Goal: Book appointment/travel/reservation

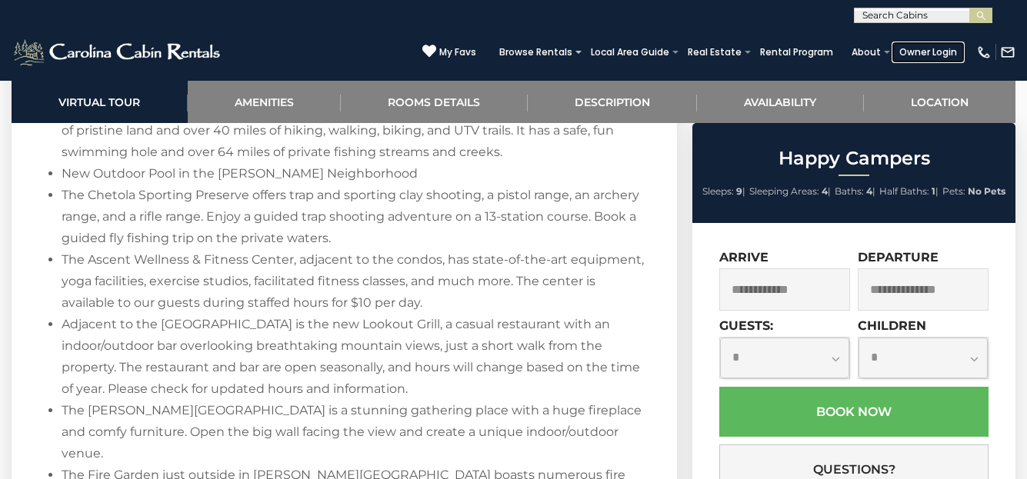
scroll to position [2101, 0]
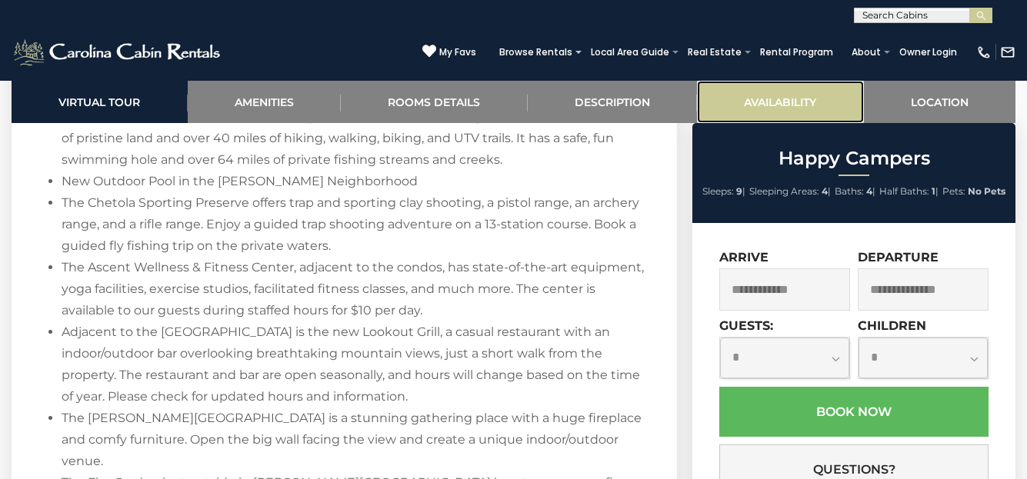
click at [777, 100] on link "Availability" at bounding box center [780, 102] width 167 height 42
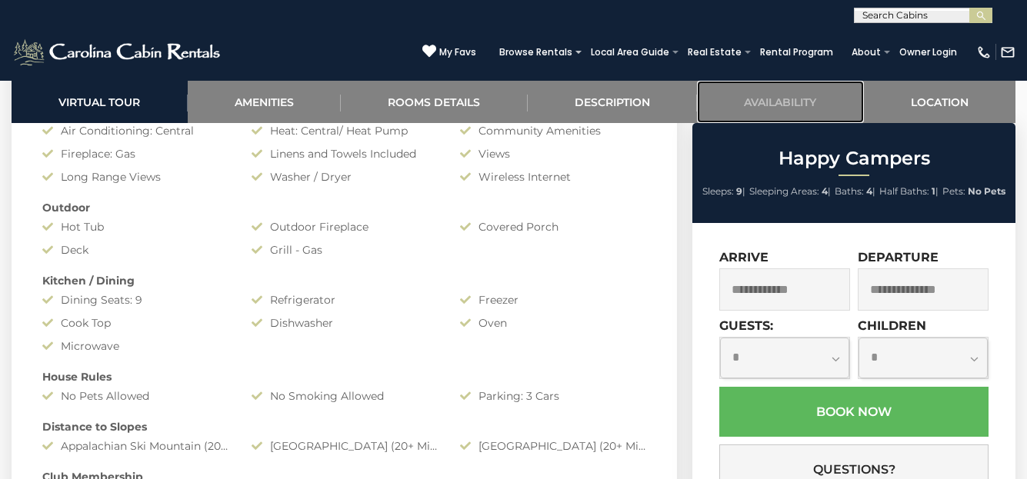
scroll to position [1178, 0]
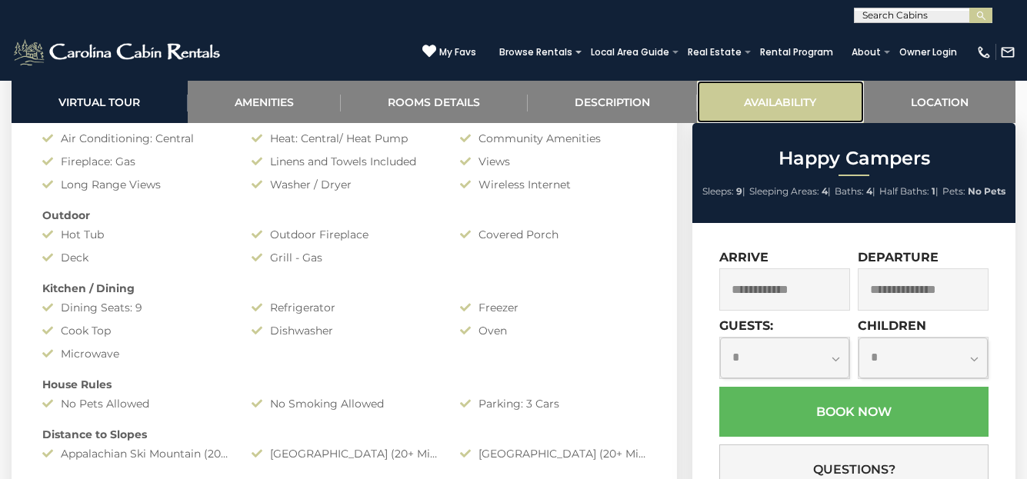
click at [783, 93] on link "Availability" at bounding box center [780, 102] width 167 height 42
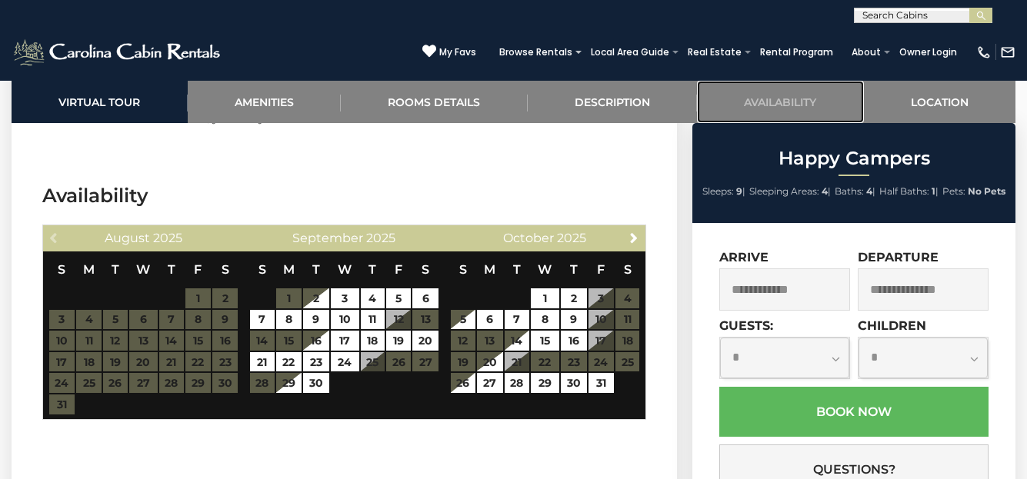
scroll to position [3264, 0]
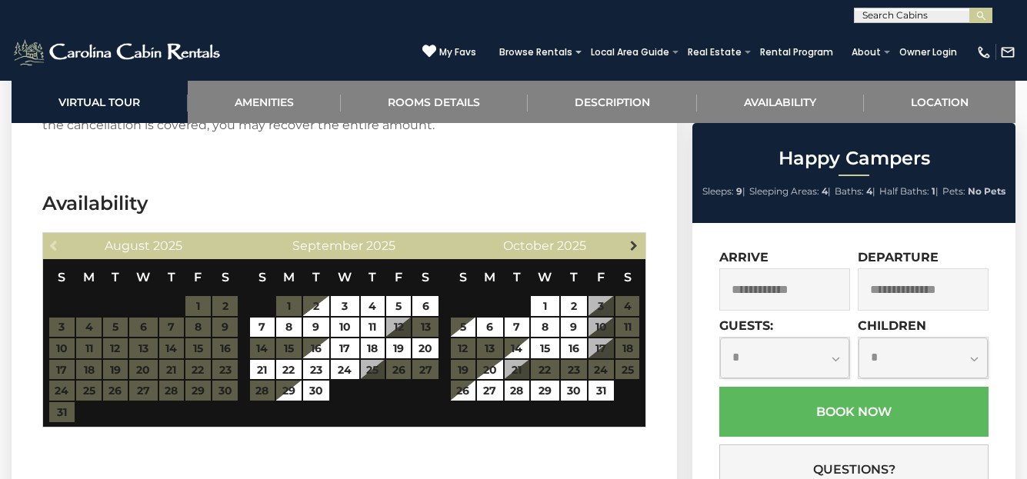
click at [634, 239] on span "Next" at bounding box center [634, 245] width 12 height 12
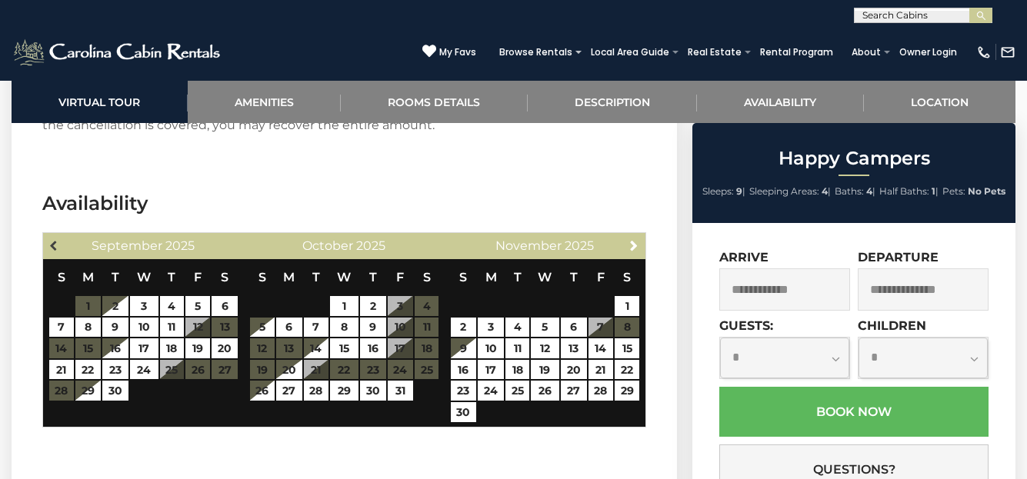
click at [50, 239] on span "Previous" at bounding box center [54, 245] width 12 height 12
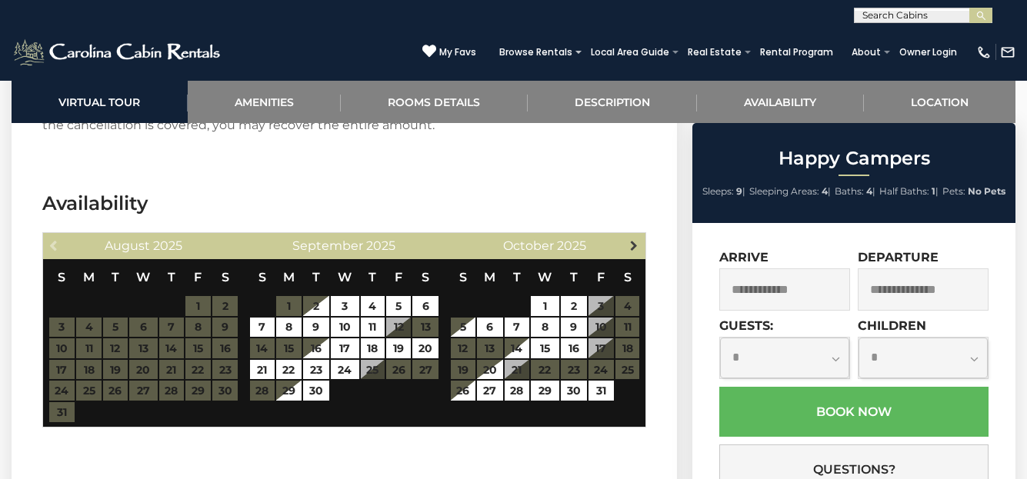
click at [632, 239] on span "Next" at bounding box center [634, 245] width 12 height 12
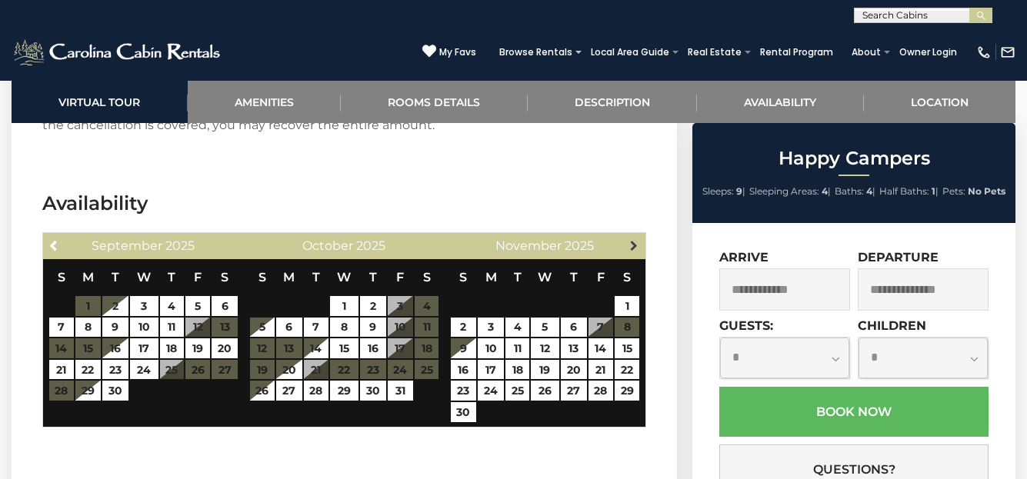
click at [636, 239] on span "Next" at bounding box center [634, 245] width 12 height 12
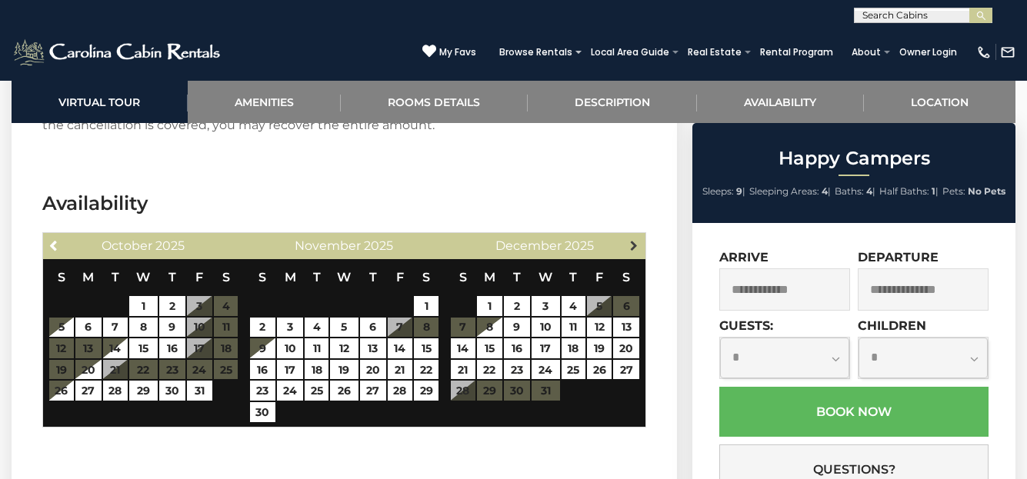
click at [633, 239] on span "Next" at bounding box center [634, 245] width 12 height 12
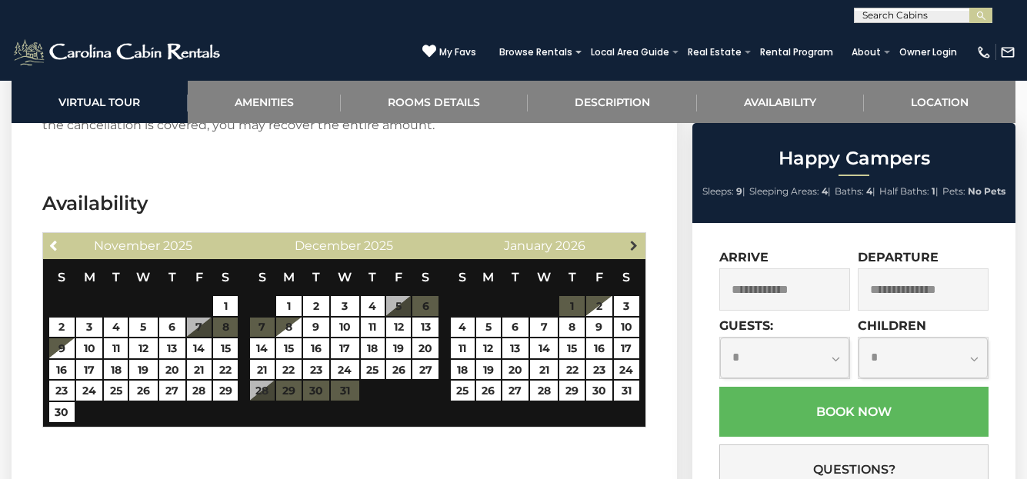
click at [638, 239] on span "Next" at bounding box center [634, 245] width 12 height 12
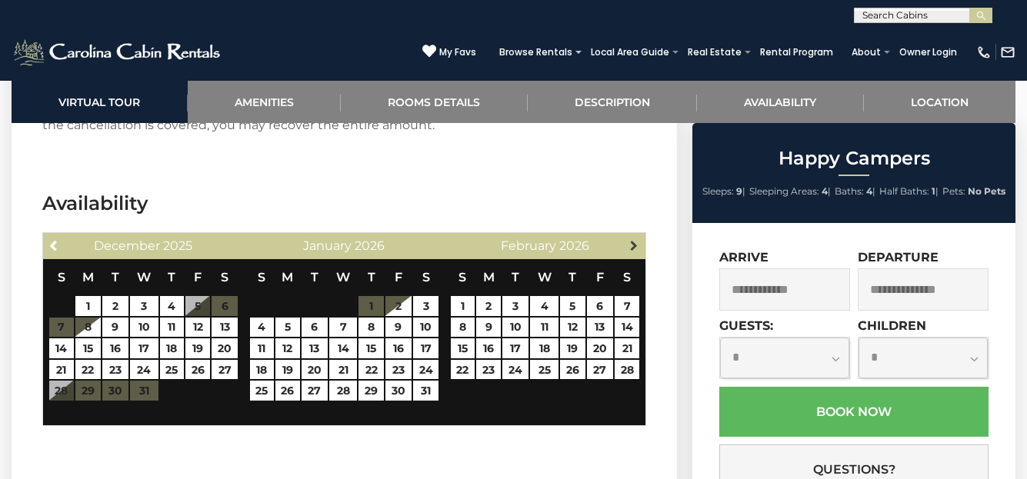
click at [632, 239] on span "Next" at bounding box center [634, 245] width 12 height 12
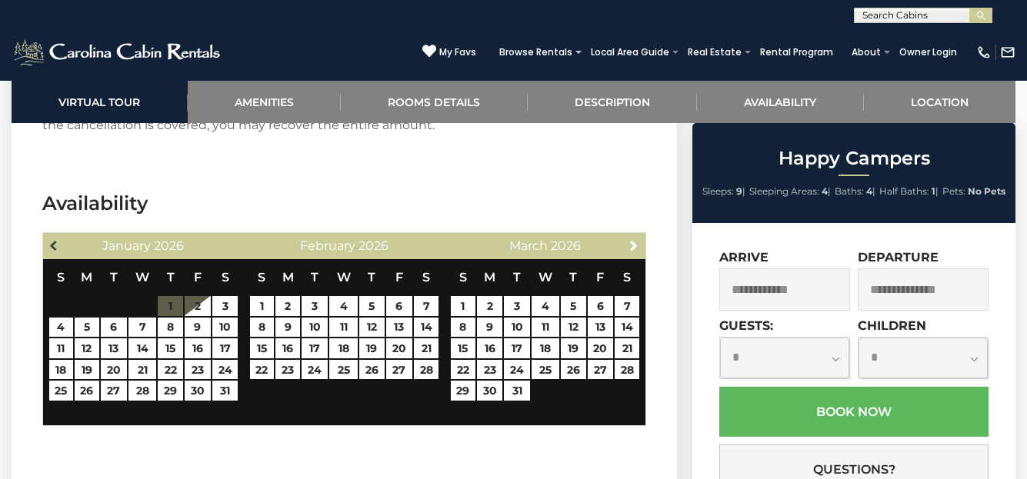
click at [54, 239] on span "Previous" at bounding box center [54, 245] width 12 height 12
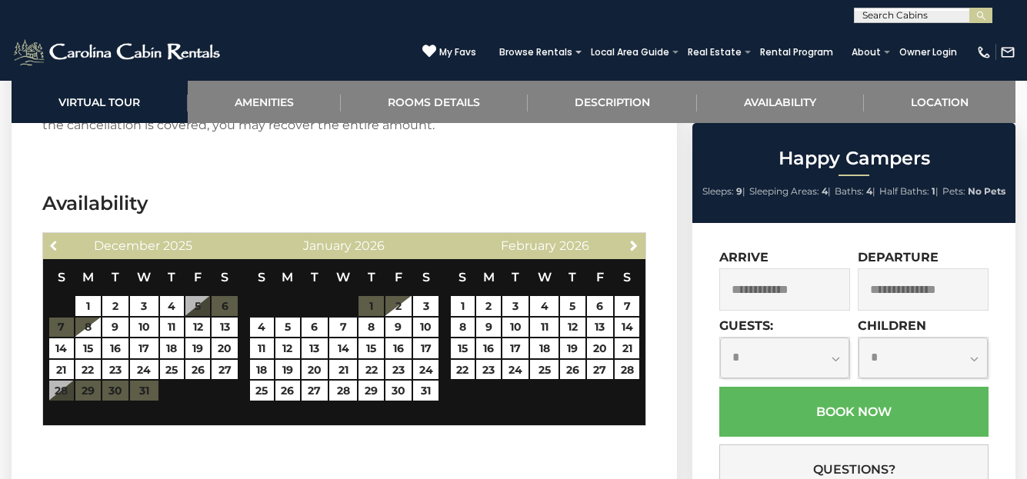
click at [54, 239] on span "Previous" at bounding box center [54, 245] width 12 height 12
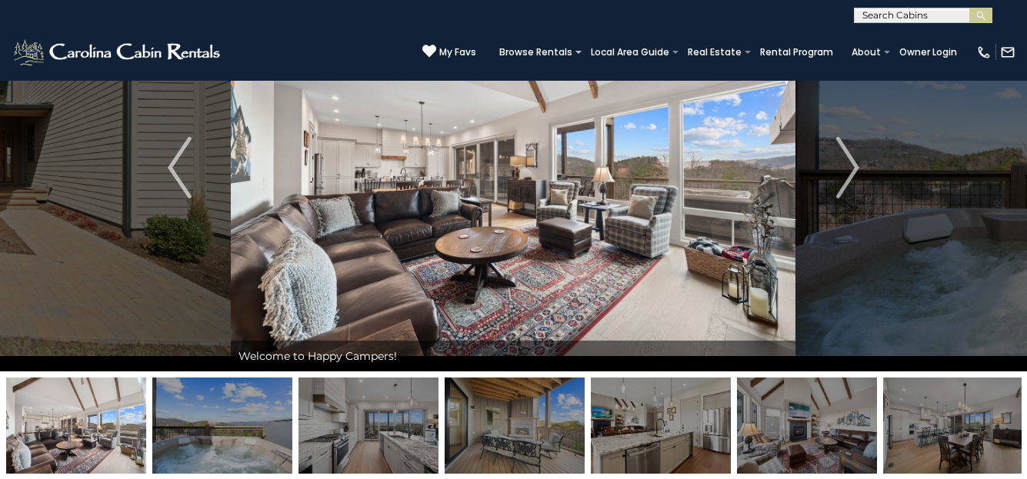
scroll to position [0, 0]
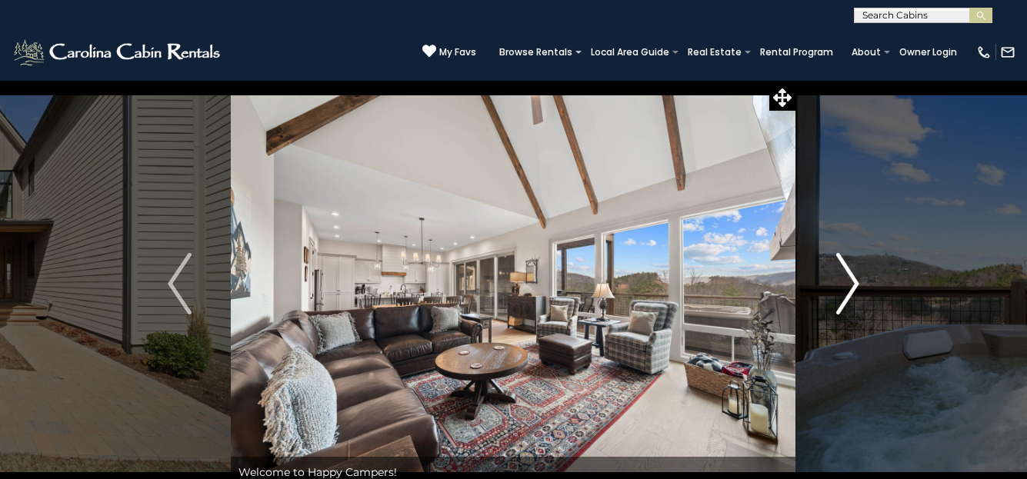
click at [853, 276] on img "Next" at bounding box center [847, 284] width 23 height 62
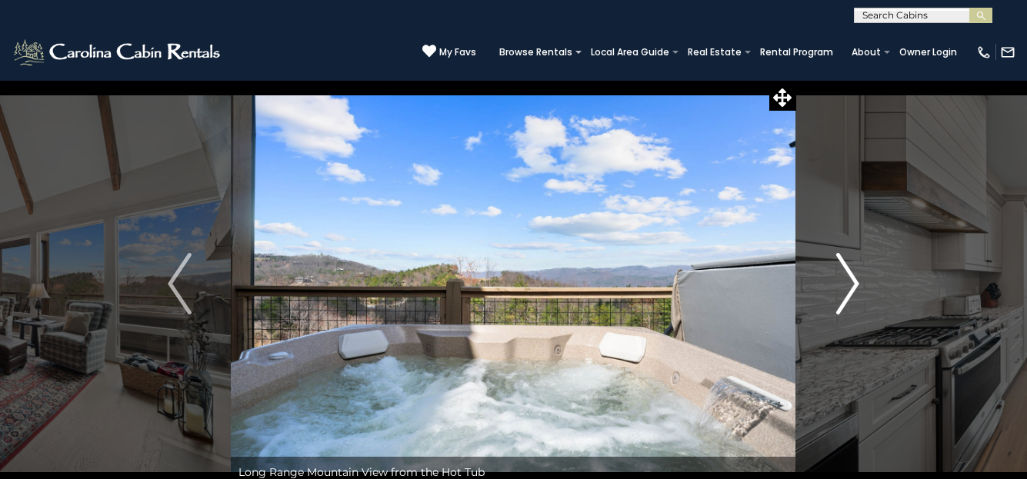
click at [853, 276] on img "Next" at bounding box center [847, 284] width 23 height 62
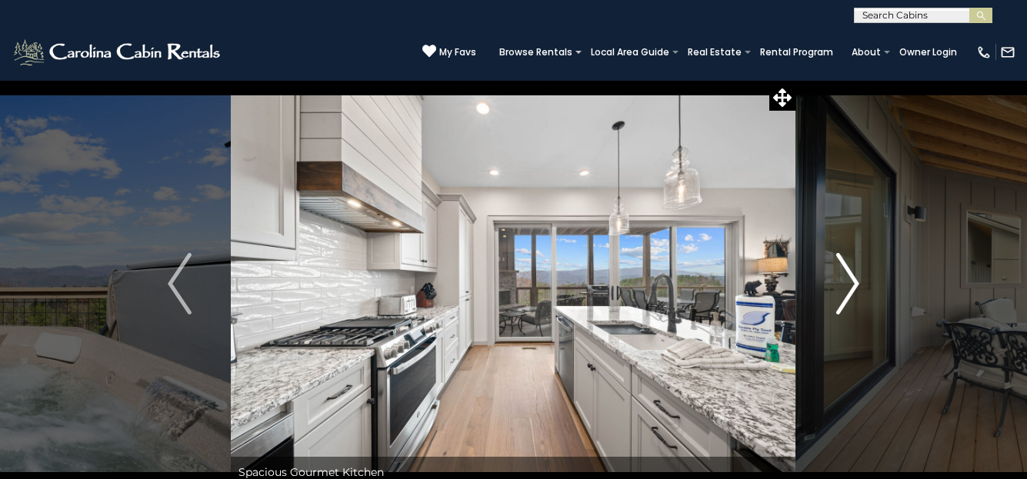
click at [853, 276] on img "Next" at bounding box center [847, 284] width 23 height 62
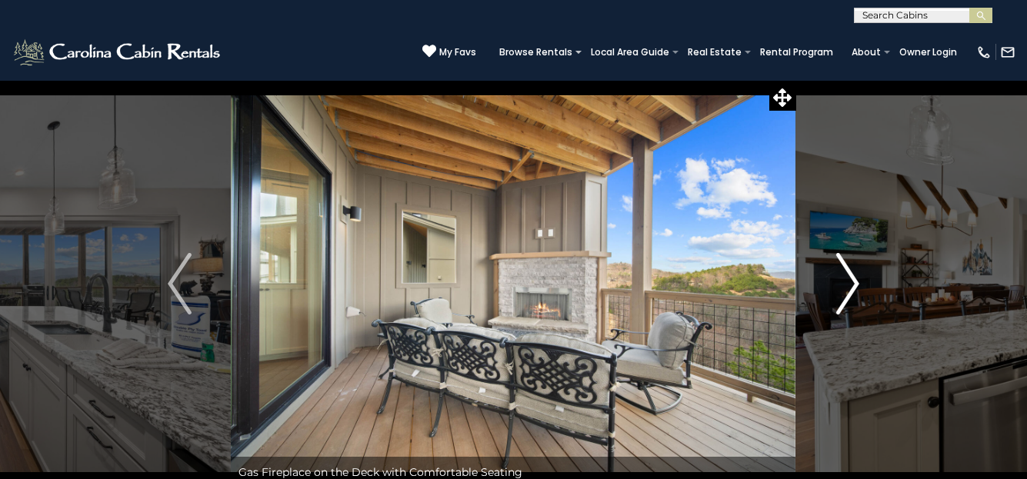
click at [853, 276] on img "Next" at bounding box center [847, 284] width 23 height 62
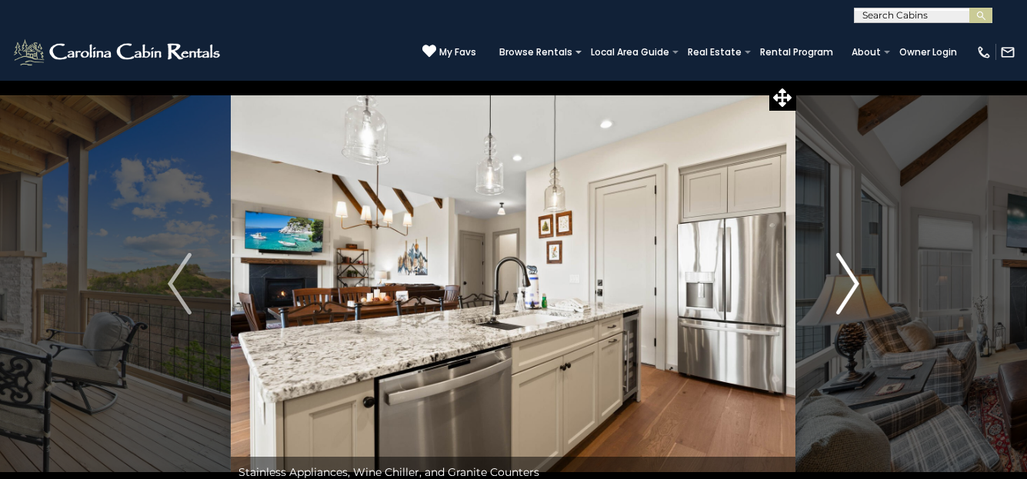
click at [853, 276] on img "Next" at bounding box center [847, 284] width 23 height 62
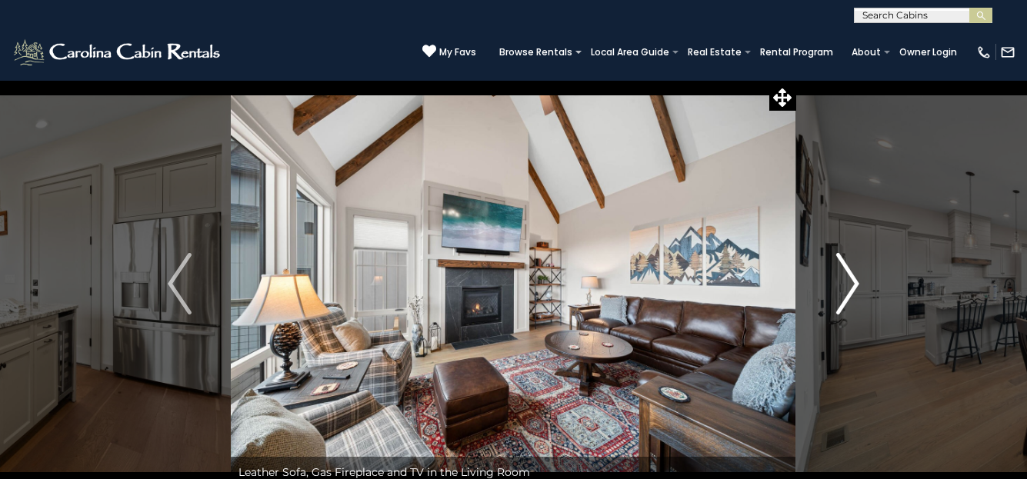
click at [853, 276] on img "Next" at bounding box center [847, 284] width 23 height 62
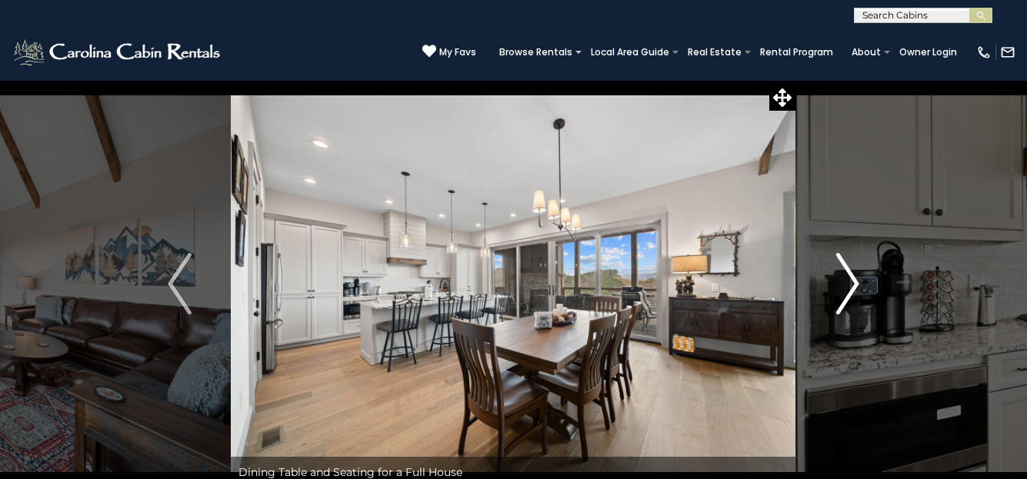
click at [853, 276] on img "Next" at bounding box center [847, 284] width 23 height 62
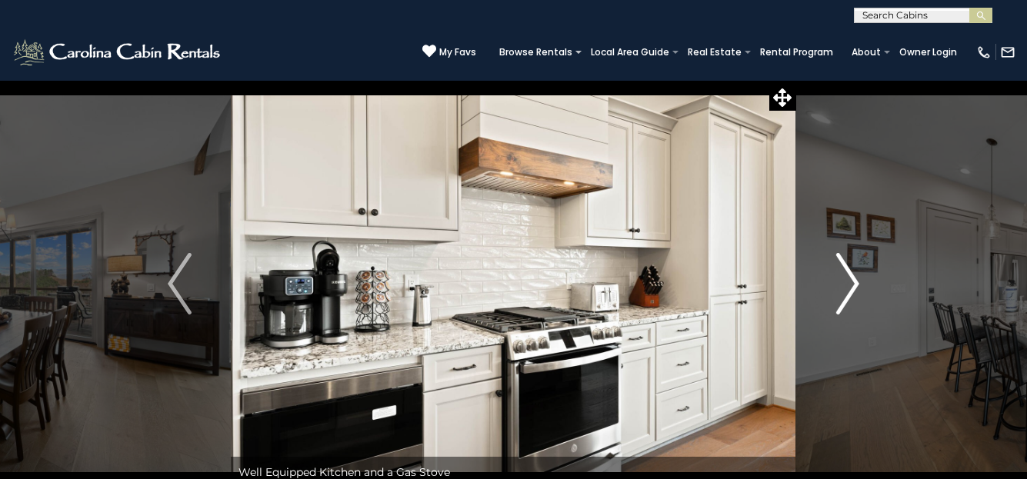
click at [853, 276] on img "Next" at bounding box center [847, 284] width 23 height 62
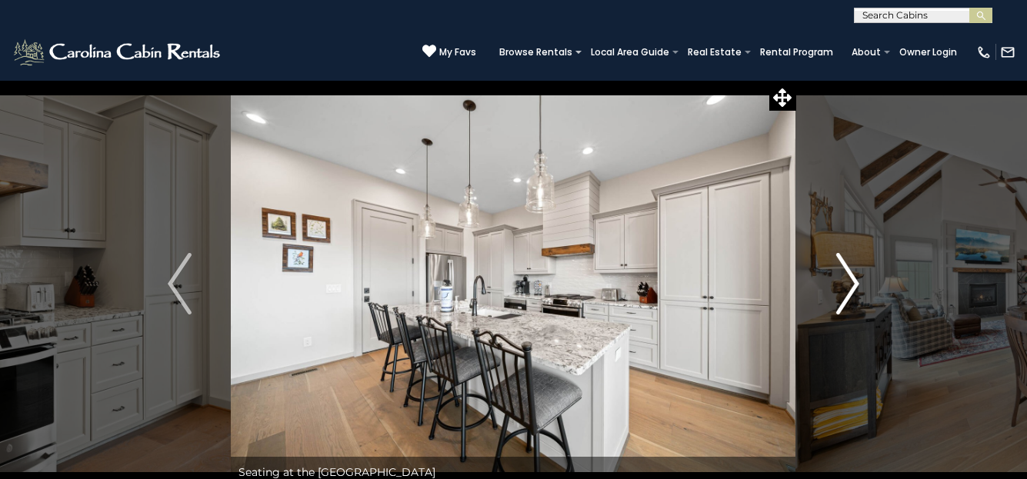
click at [853, 276] on img "Next" at bounding box center [847, 284] width 23 height 62
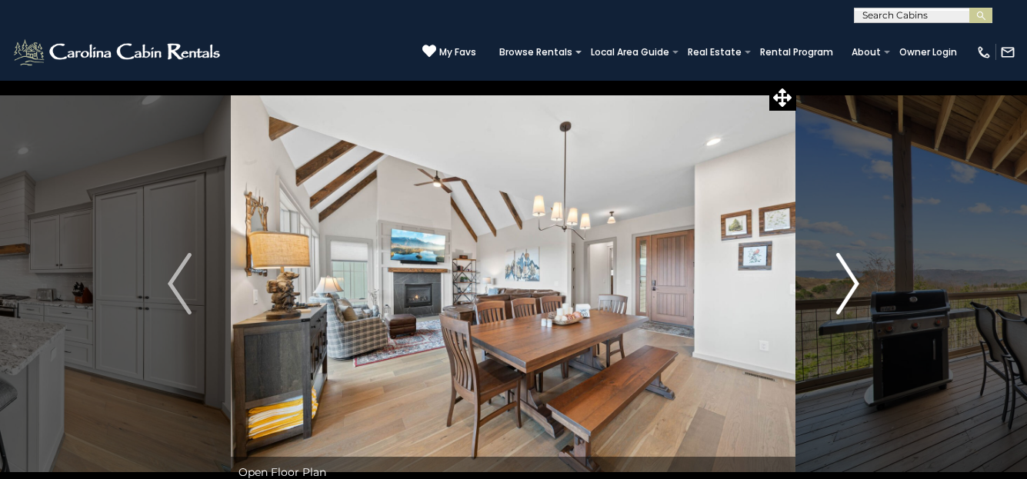
click at [853, 276] on img "Next" at bounding box center [847, 284] width 23 height 62
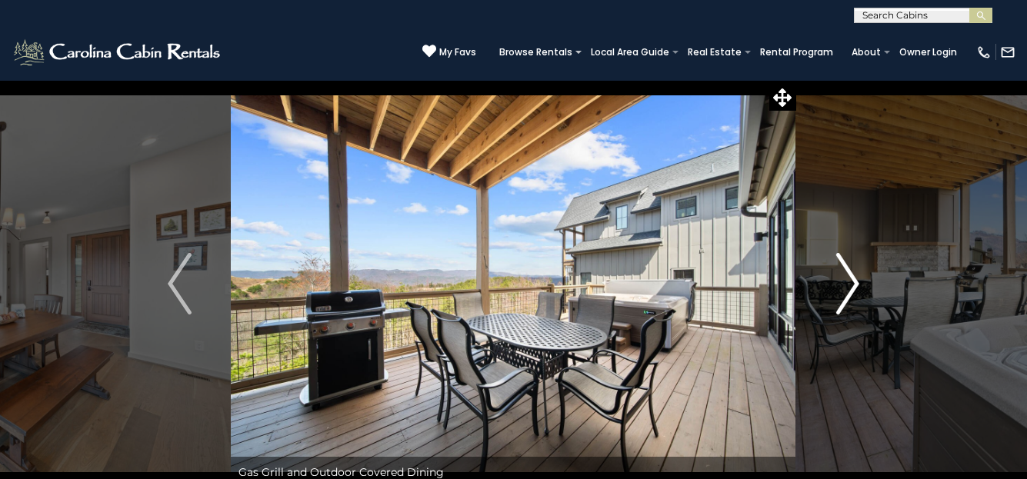
click at [853, 276] on img "Next" at bounding box center [847, 284] width 23 height 62
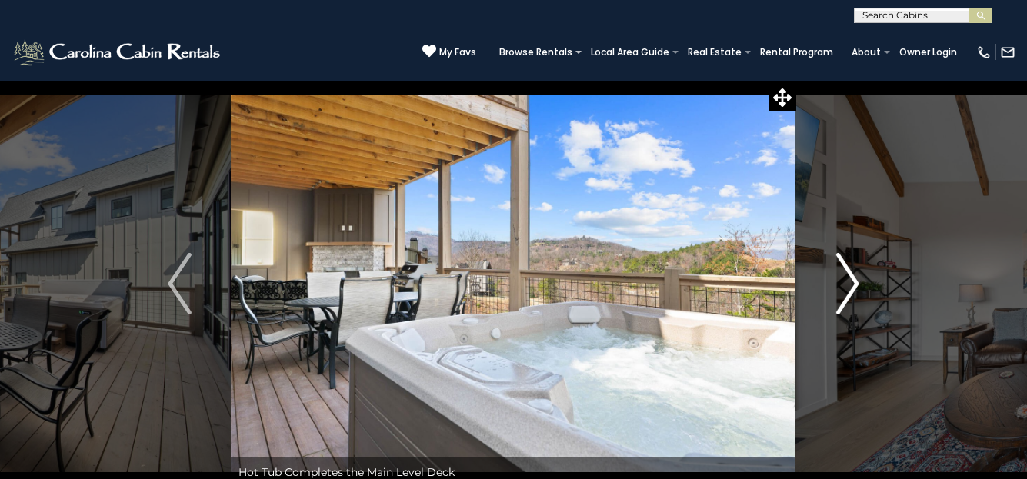
click at [853, 276] on img "Next" at bounding box center [847, 284] width 23 height 62
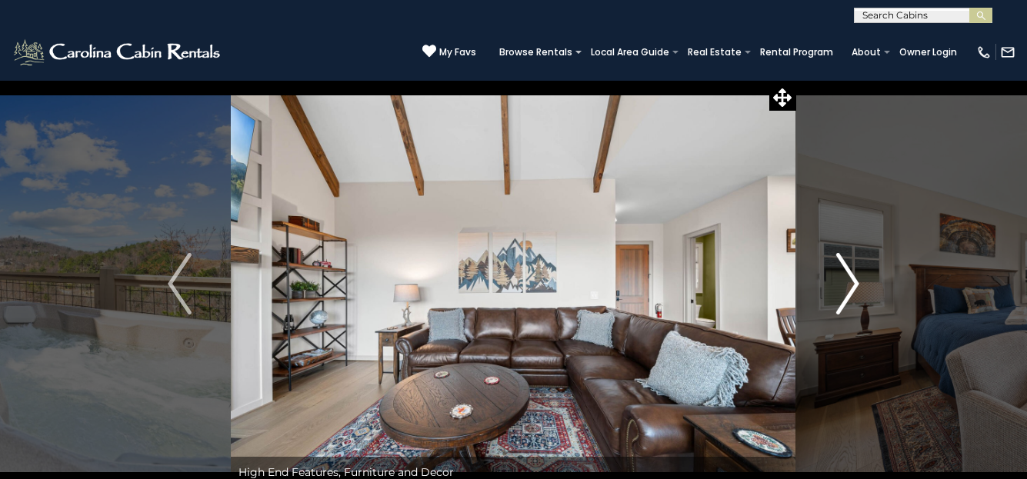
click at [853, 276] on img "Next" at bounding box center [847, 284] width 23 height 62
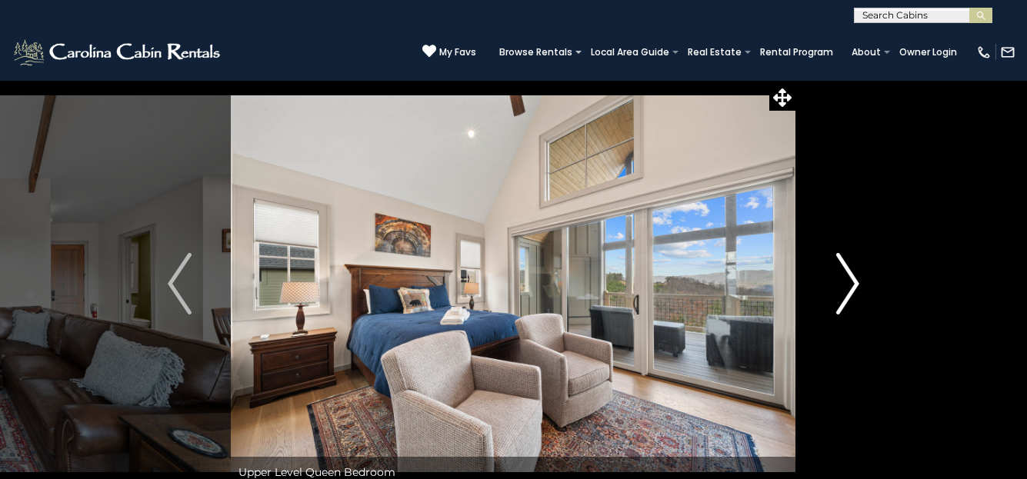
click at [853, 276] on img "Next" at bounding box center [847, 284] width 23 height 62
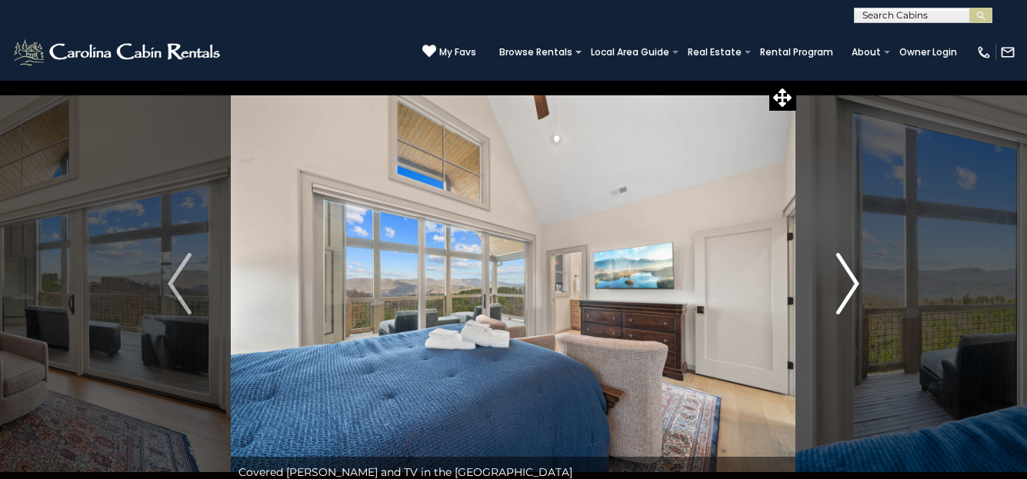
click at [853, 276] on img "Next" at bounding box center [847, 284] width 23 height 62
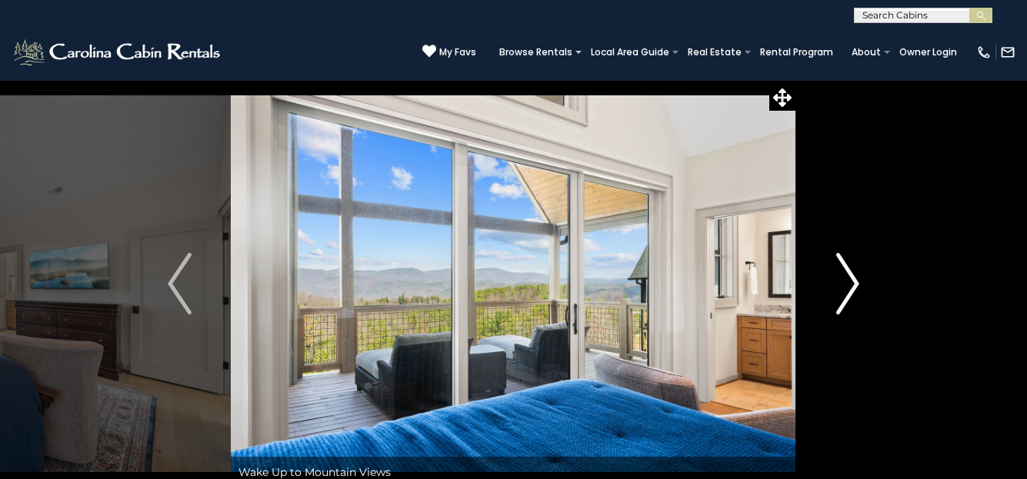
click at [853, 276] on img "Next" at bounding box center [847, 284] width 23 height 62
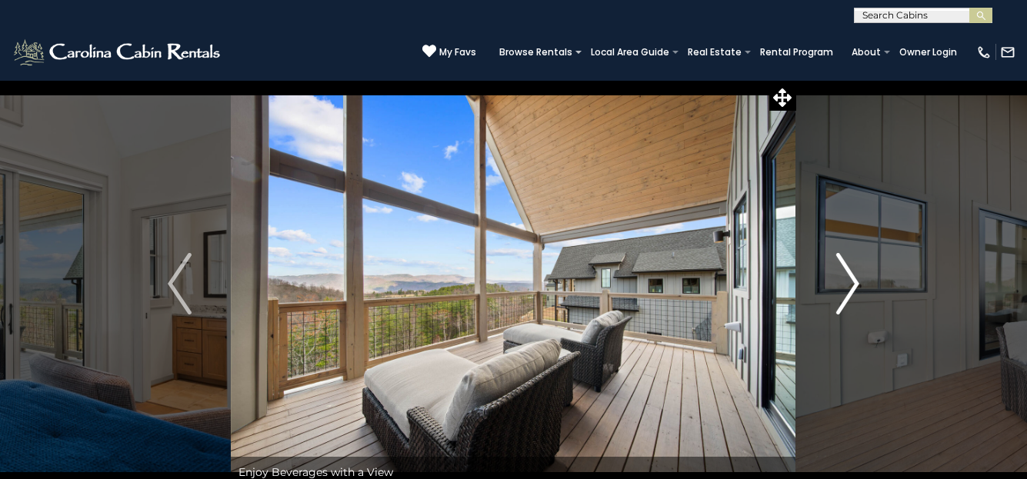
click at [853, 276] on img "Next" at bounding box center [847, 284] width 23 height 62
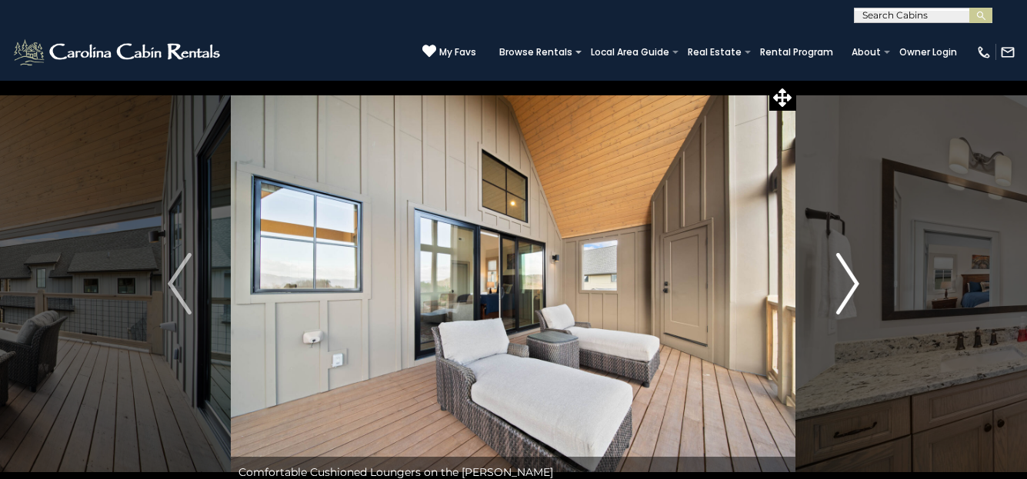
click at [853, 276] on img "Next" at bounding box center [847, 284] width 23 height 62
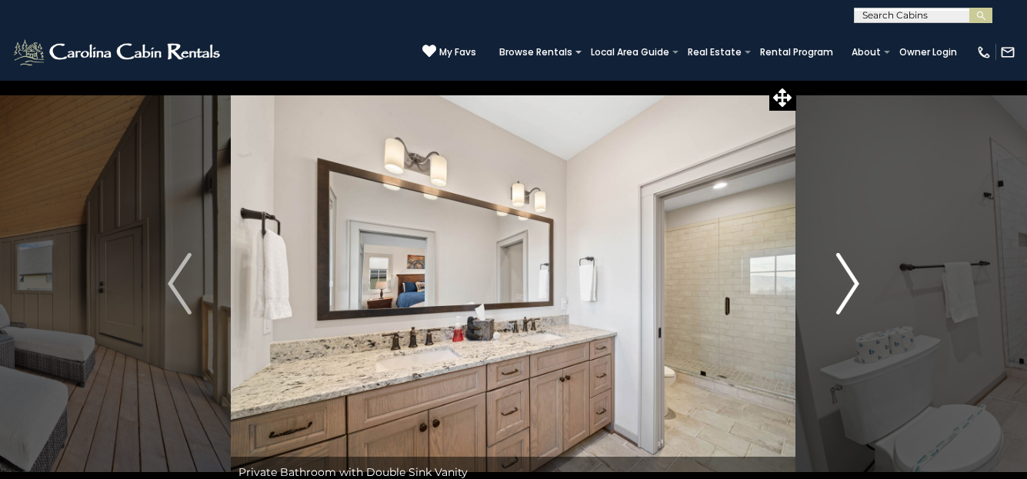
click at [853, 276] on img "Next" at bounding box center [847, 284] width 23 height 62
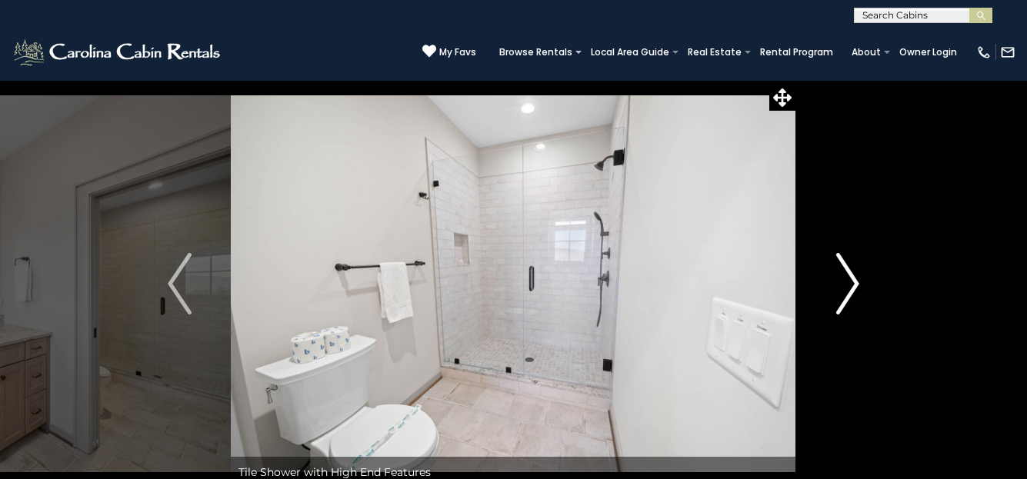
click at [853, 276] on img "Next" at bounding box center [847, 284] width 23 height 62
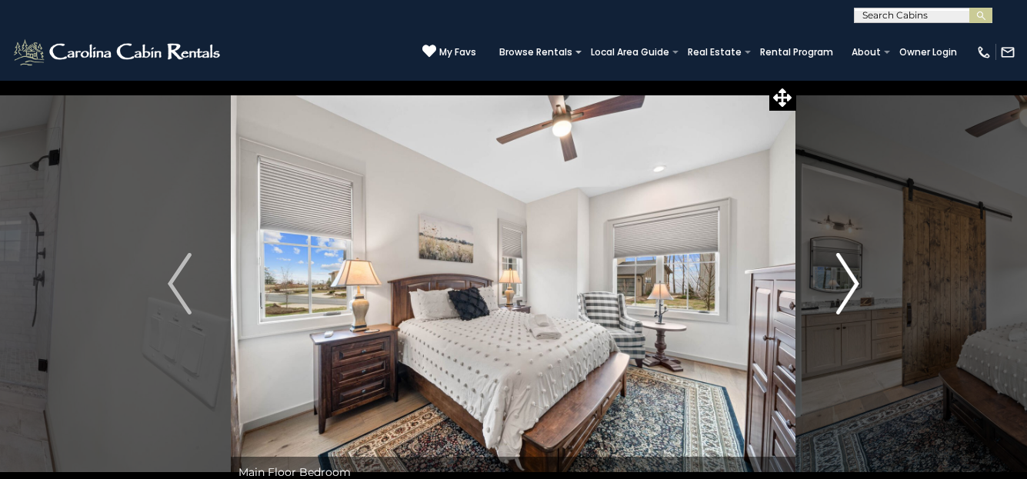
click at [853, 276] on img "Next" at bounding box center [847, 284] width 23 height 62
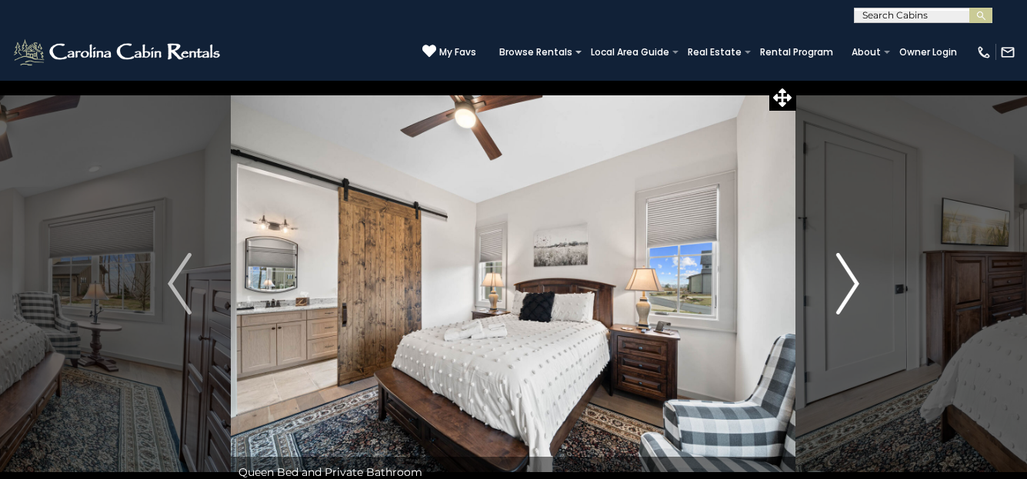
click at [853, 276] on img "Next" at bounding box center [847, 284] width 23 height 62
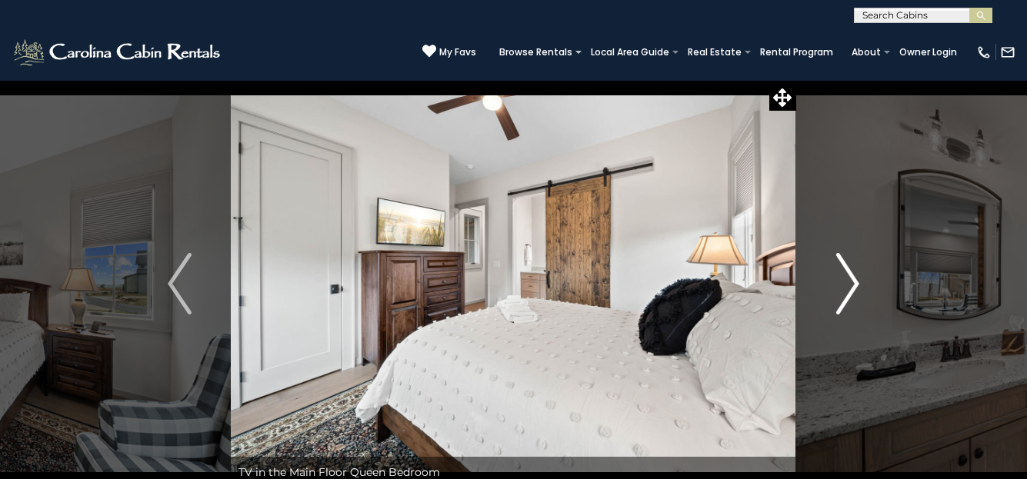
click at [853, 276] on img "Next" at bounding box center [847, 284] width 23 height 62
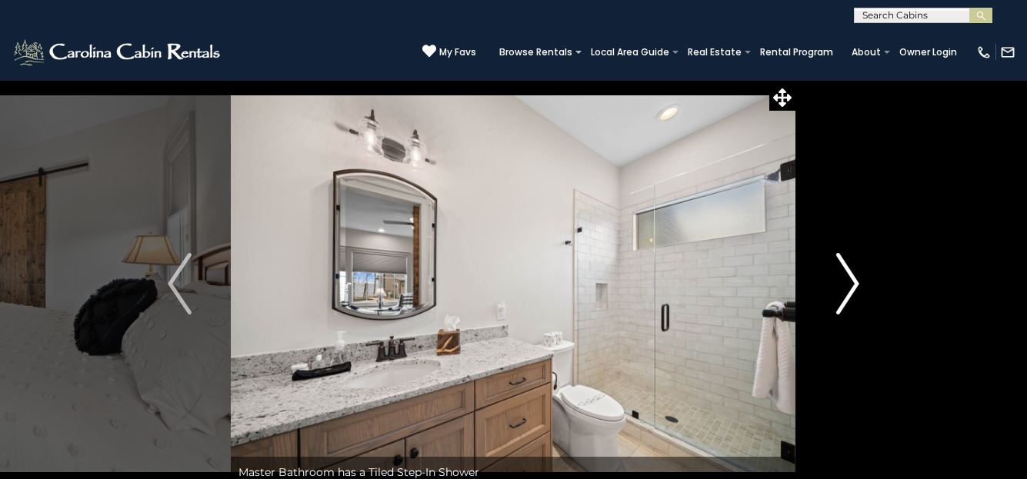
click at [853, 276] on img "Next" at bounding box center [847, 284] width 23 height 62
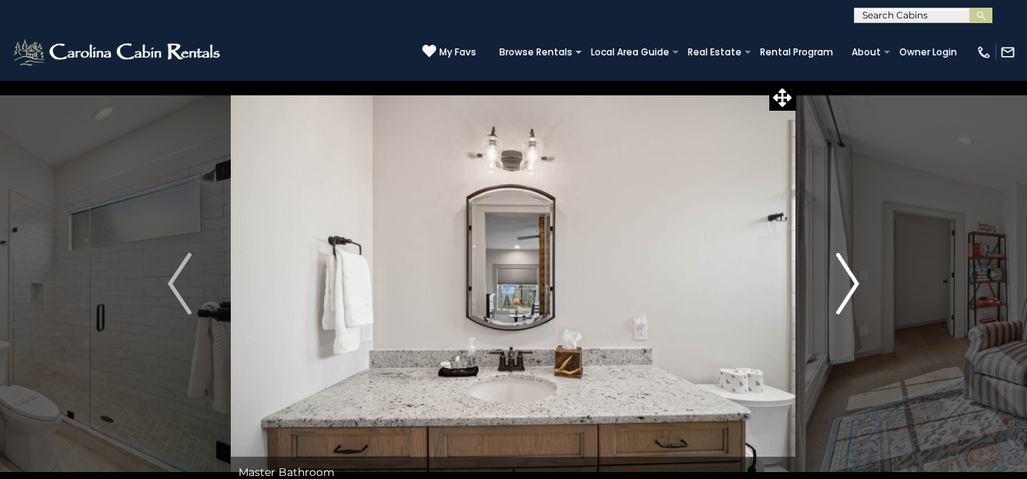
click at [853, 276] on img "Next" at bounding box center [847, 284] width 23 height 62
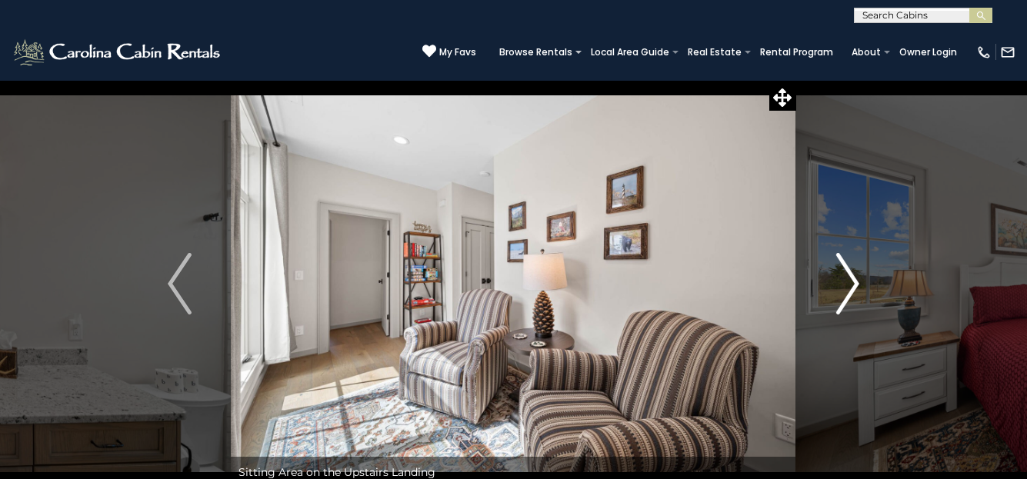
click at [853, 276] on img "Next" at bounding box center [847, 284] width 23 height 62
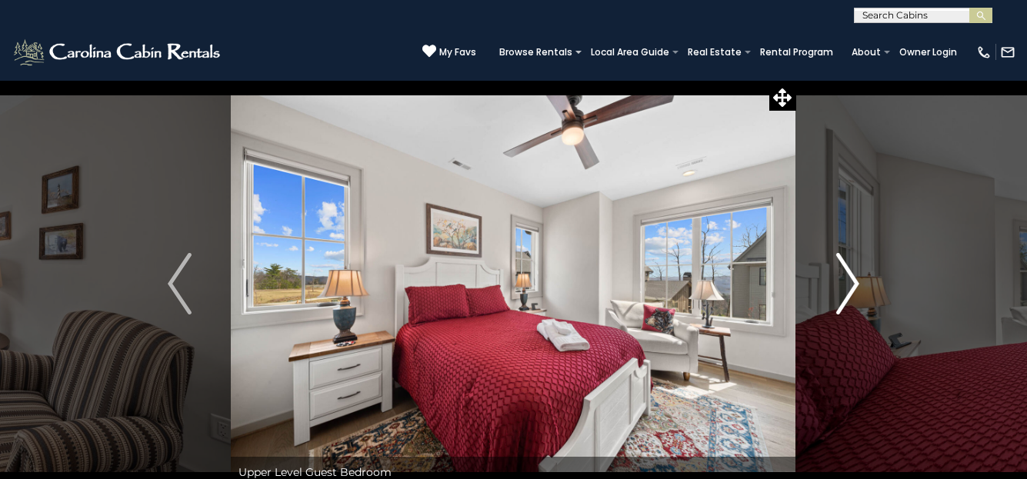
click at [853, 276] on img "Next" at bounding box center [847, 284] width 23 height 62
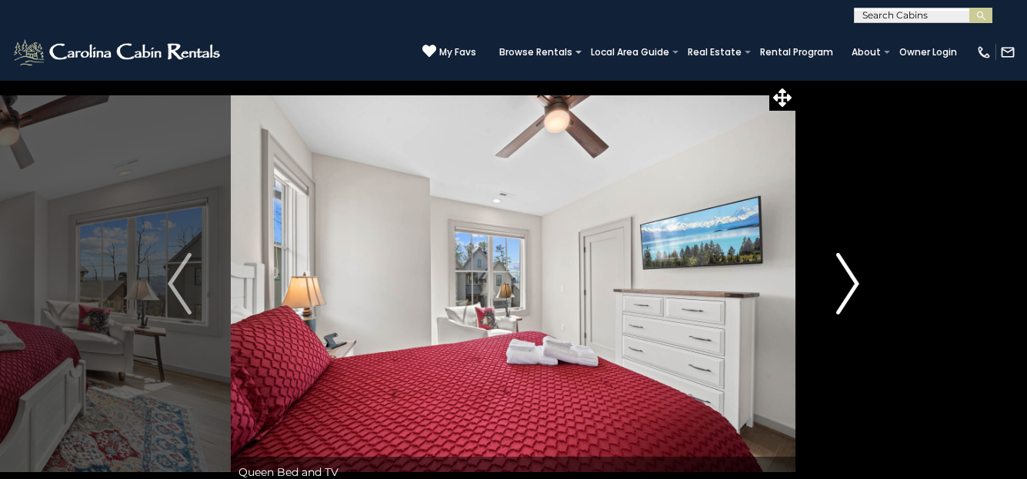
click at [853, 276] on img "Next" at bounding box center [847, 284] width 23 height 62
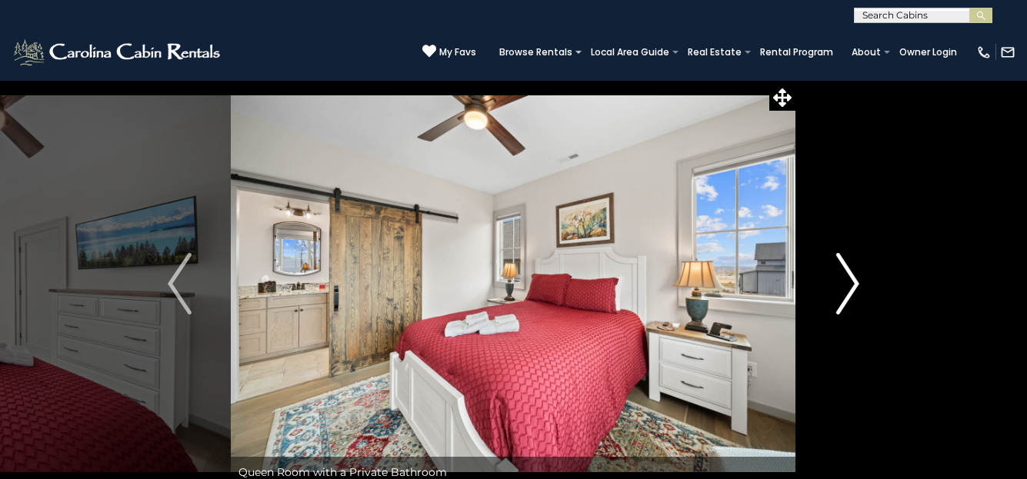
click at [853, 276] on img "Next" at bounding box center [847, 284] width 23 height 62
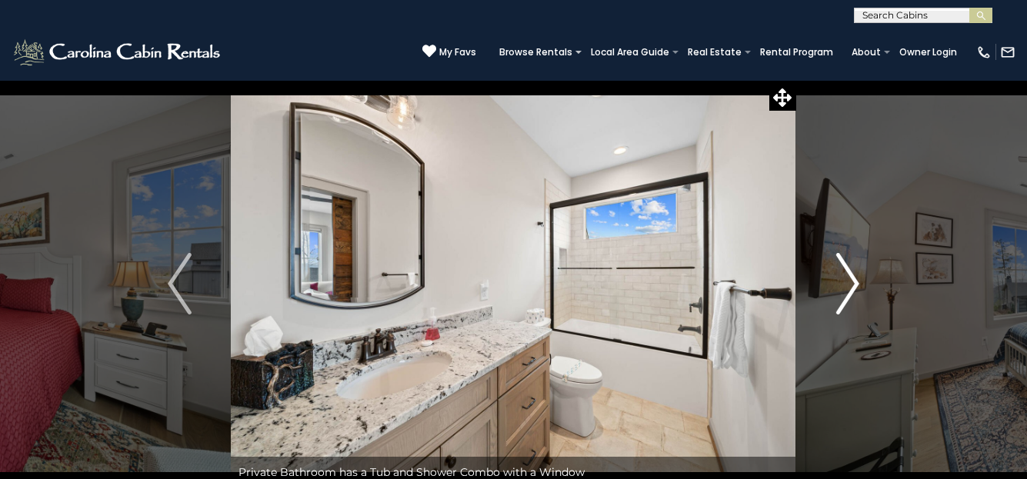
click at [853, 276] on img "Next" at bounding box center [847, 284] width 23 height 62
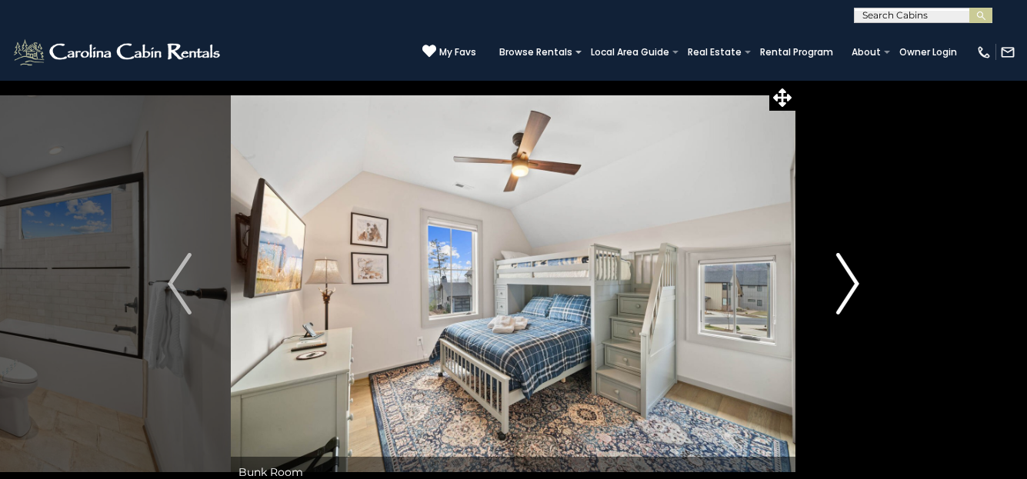
click at [853, 276] on img "Next" at bounding box center [847, 284] width 23 height 62
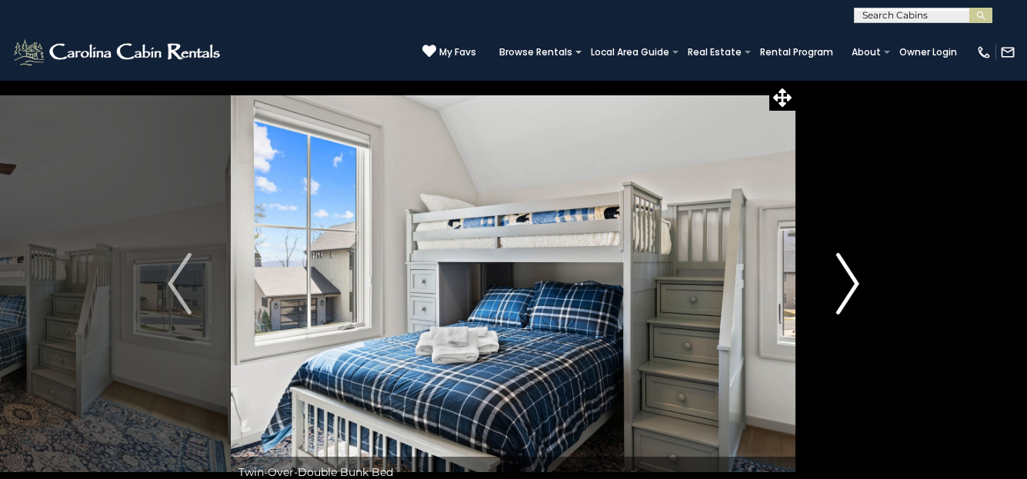
click at [853, 276] on img "Next" at bounding box center [847, 284] width 23 height 62
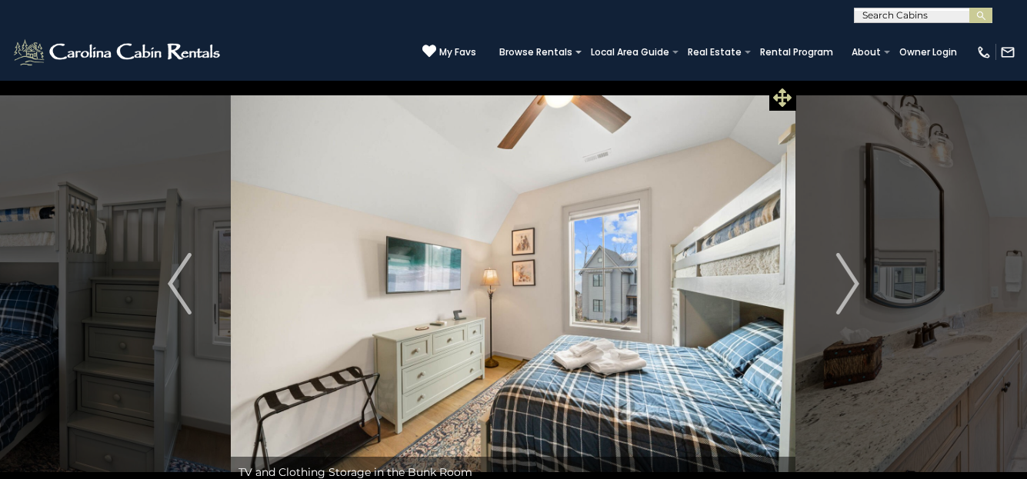
click at [779, 91] on icon at bounding box center [782, 98] width 18 height 18
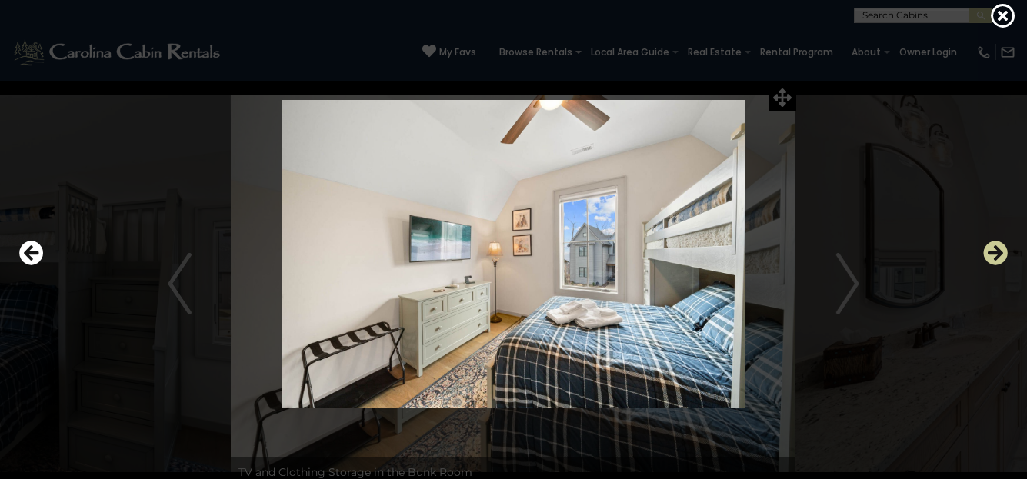
click at [994, 254] on icon "Next" at bounding box center [996, 253] width 25 height 25
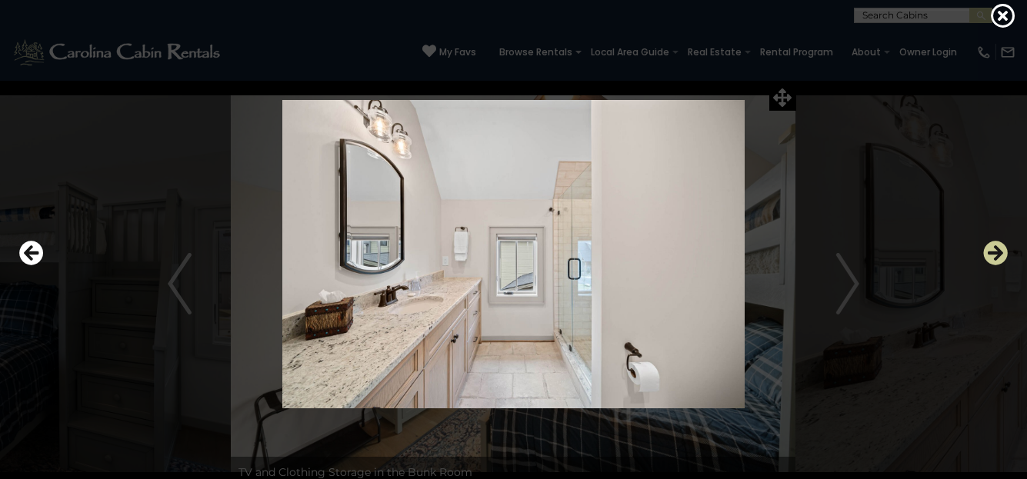
click at [994, 254] on icon "Next" at bounding box center [996, 253] width 25 height 25
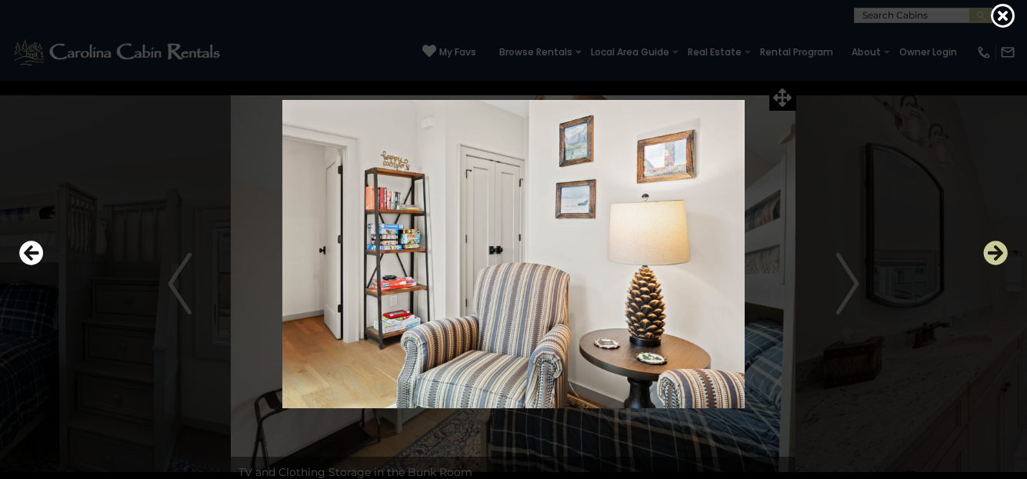
click at [994, 254] on icon "Next" at bounding box center [996, 253] width 25 height 25
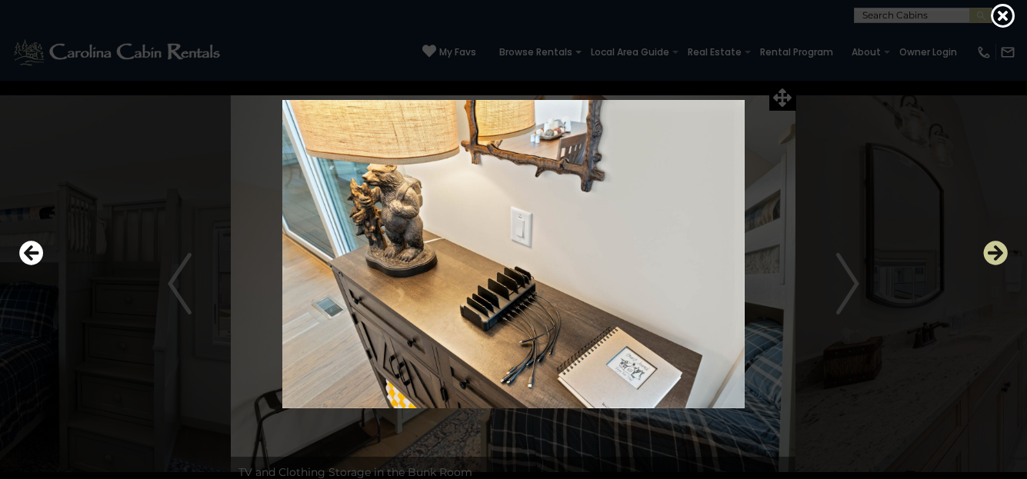
click at [994, 254] on icon "Next" at bounding box center [996, 253] width 25 height 25
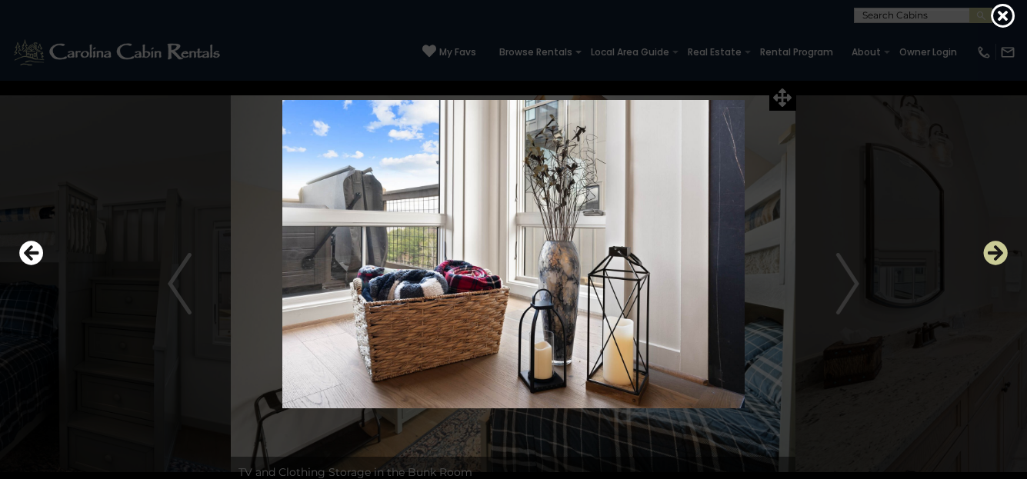
click at [994, 254] on icon "Next" at bounding box center [996, 253] width 25 height 25
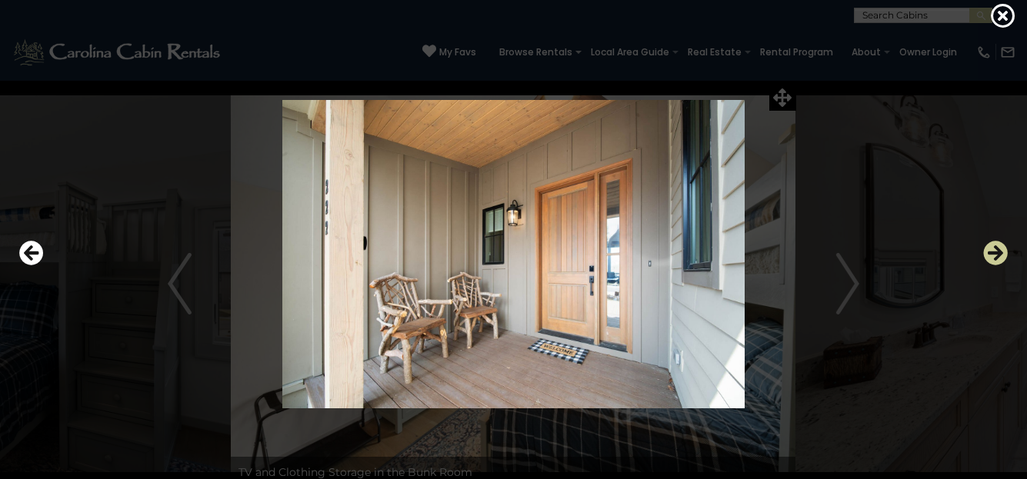
click at [994, 254] on icon "Next" at bounding box center [996, 253] width 25 height 25
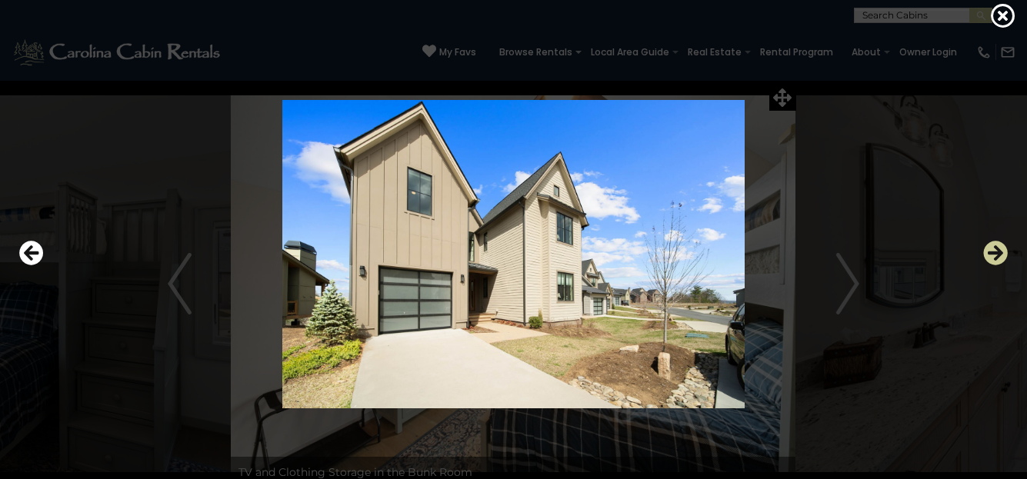
click at [994, 254] on icon "Next" at bounding box center [996, 253] width 25 height 25
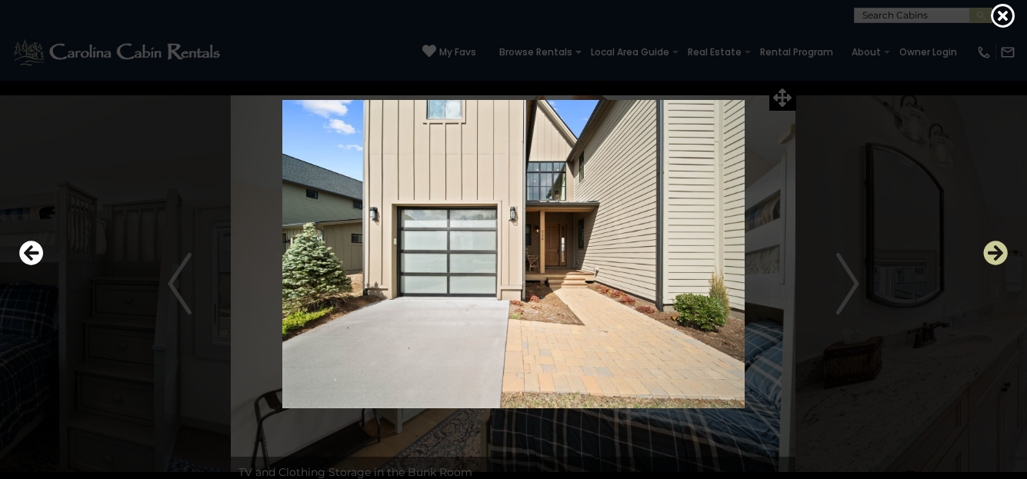
click at [994, 254] on icon "Next" at bounding box center [996, 253] width 25 height 25
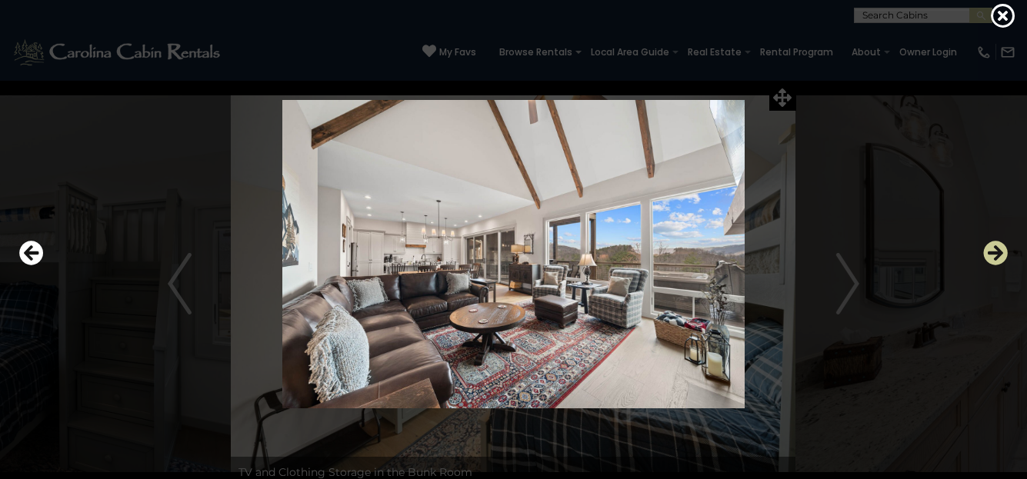
click at [994, 254] on icon "Next" at bounding box center [996, 253] width 25 height 25
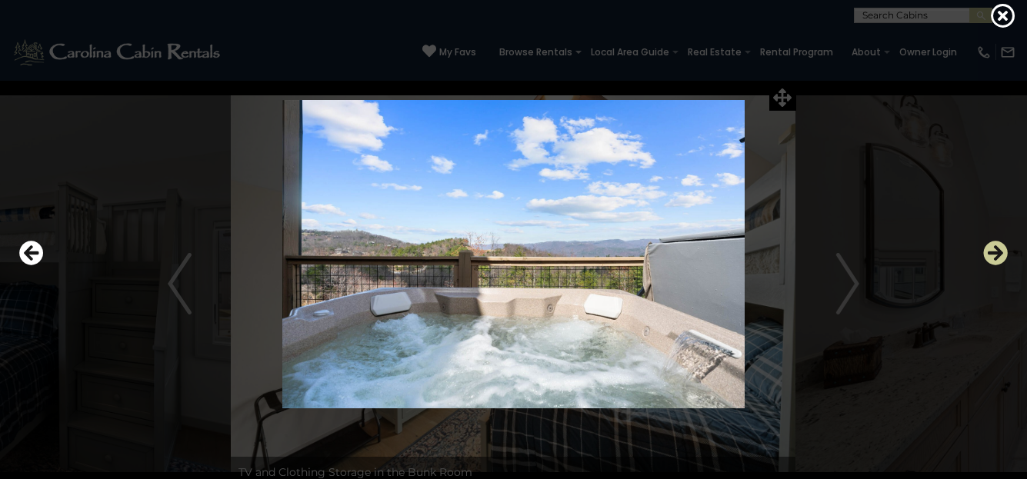
click at [994, 254] on icon "Next" at bounding box center [996, 253] width 25 height 25
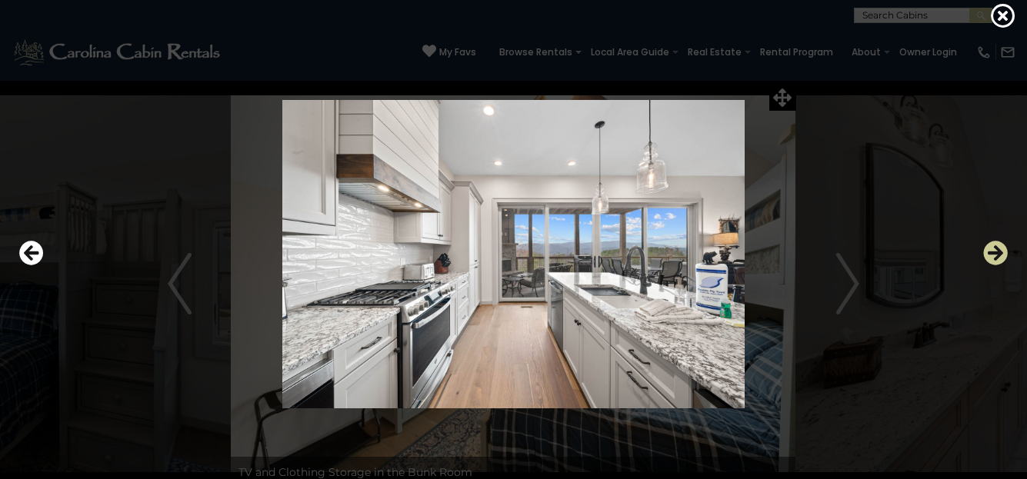
click at [994, 254] on icon "Next" at bounding box center [996, 253] width 25 height 25
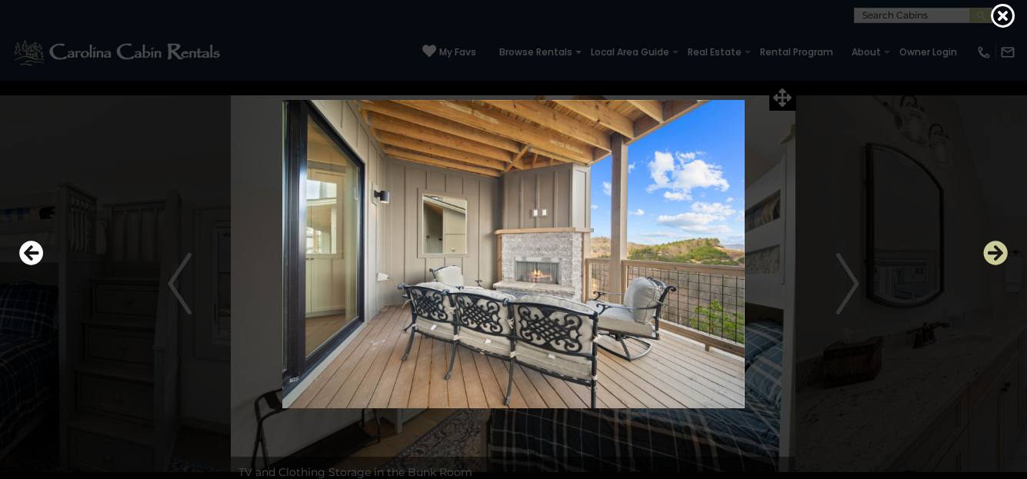
click at [994, 254] on icon "Next" at bounding box center [996, 253] width 25 height 25
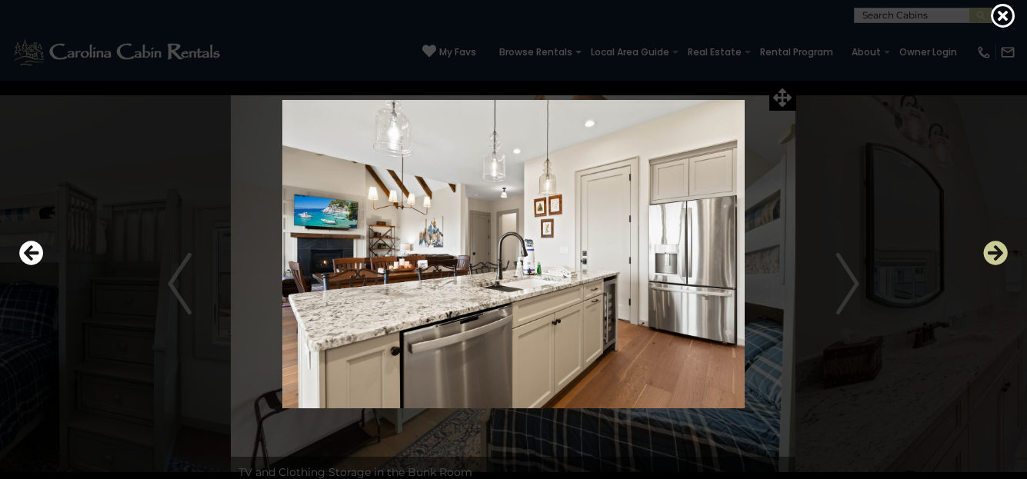
click at [994, 254] on icon "Next" at bounding box center [996, 253] width 25 height 25
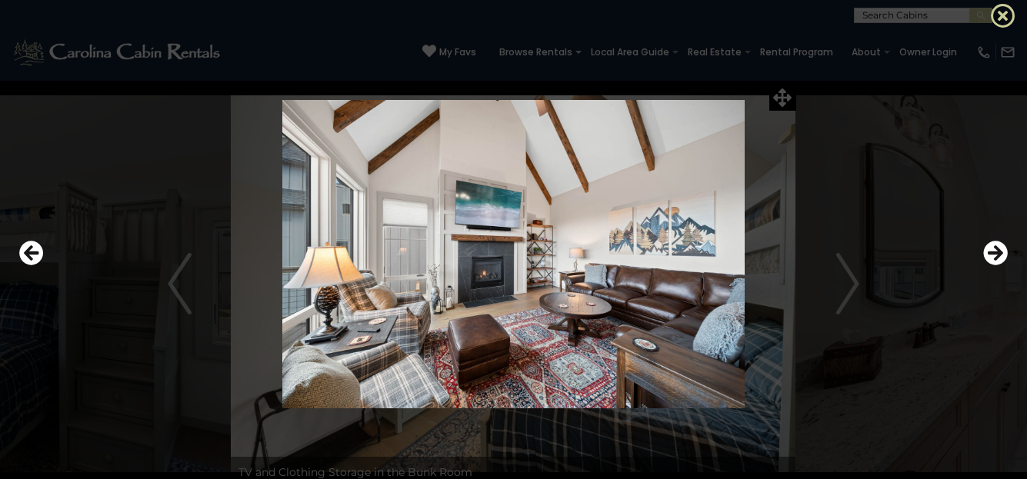
click at [1002, 12] on icon at bounding box center [1003, 15] width 25 height 25
